Goal: Information Seeking & Learning: Learn about a topic

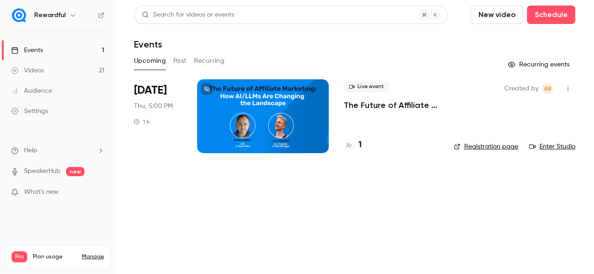
click at [473, 141] on div "Created by AR Registration page Enter Studio" at bounding box center [514, 116] width 121 height 74
click at [473, 146] on link "Registration page" at bounding box center [486, 146] width 64 height 9
click at [270, 110] on div at bounding box center [263, 116] width 132 height 74
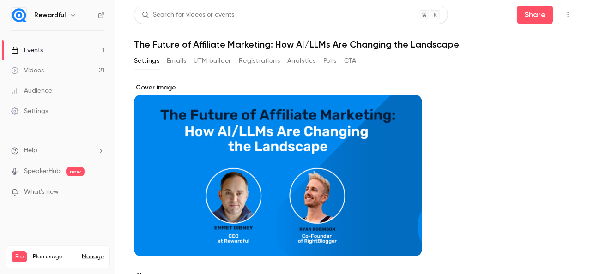
click at [219, 41] on h1 "The Future of Affiliate Marketing: How AI/LLMs Are Changing the Landscape" at bounding box center [355, 44] width 442 height 11
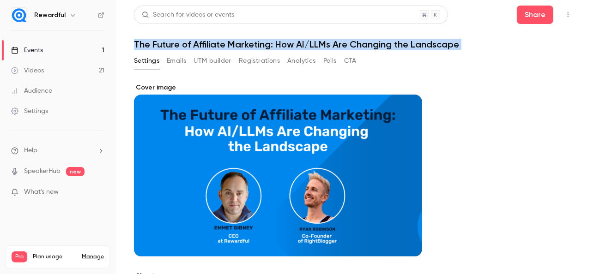
click at [219, 41] on h1 "The Future of Affiliate Marketing: How AI/LLMs Are Changing the Landscape" at bounding box center [355, 44] width 442 height 11
copy div "The Future of Affiliate Marketing: How AI/LLMs Are Changing the Landscape Setti…"
